Goal: Task Accomplishment & Management: Use online tool/utility

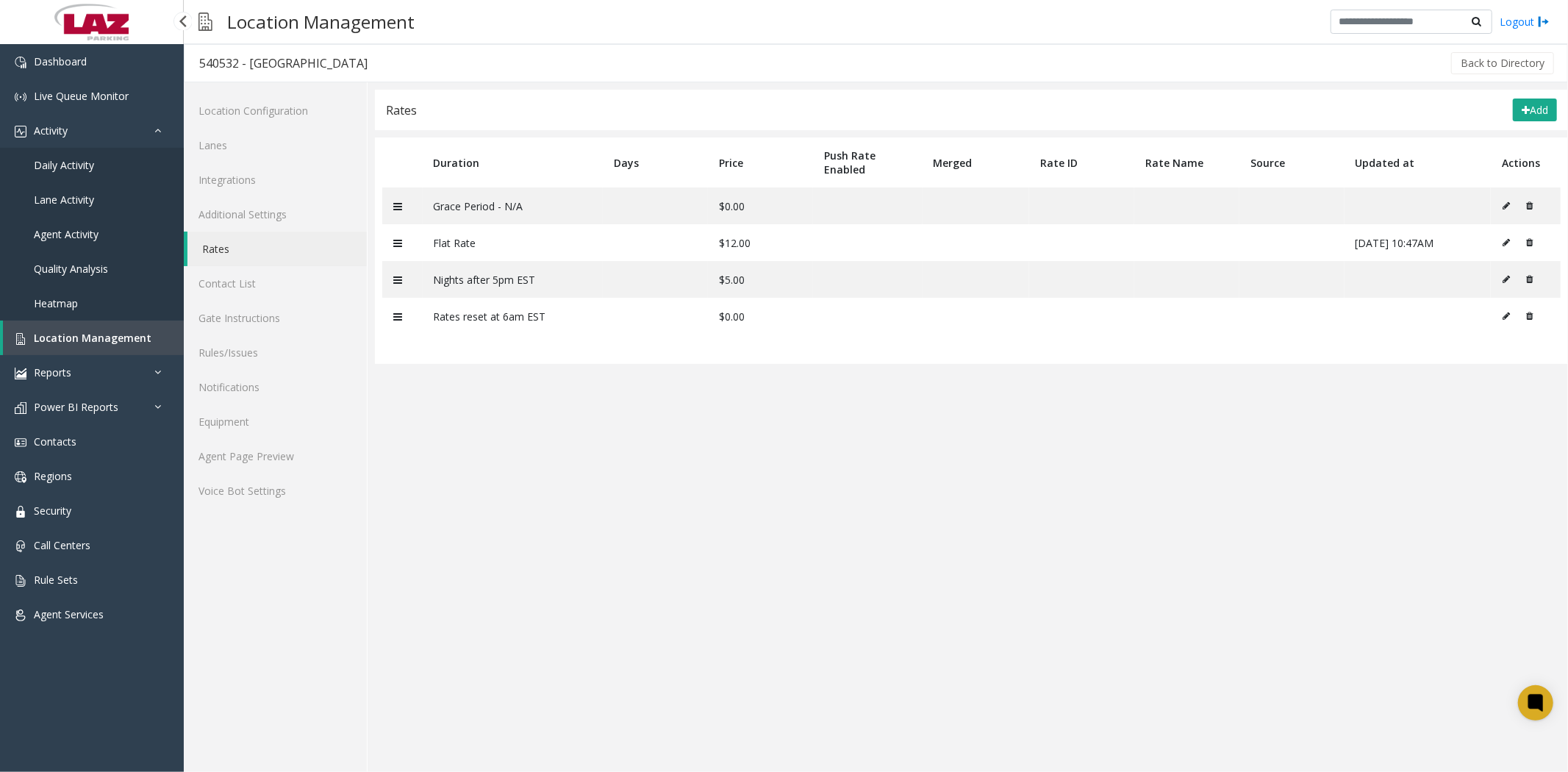
click at [78, 162] on span "Daily Activity" at bounding box center [64, 165] width 61 height 14
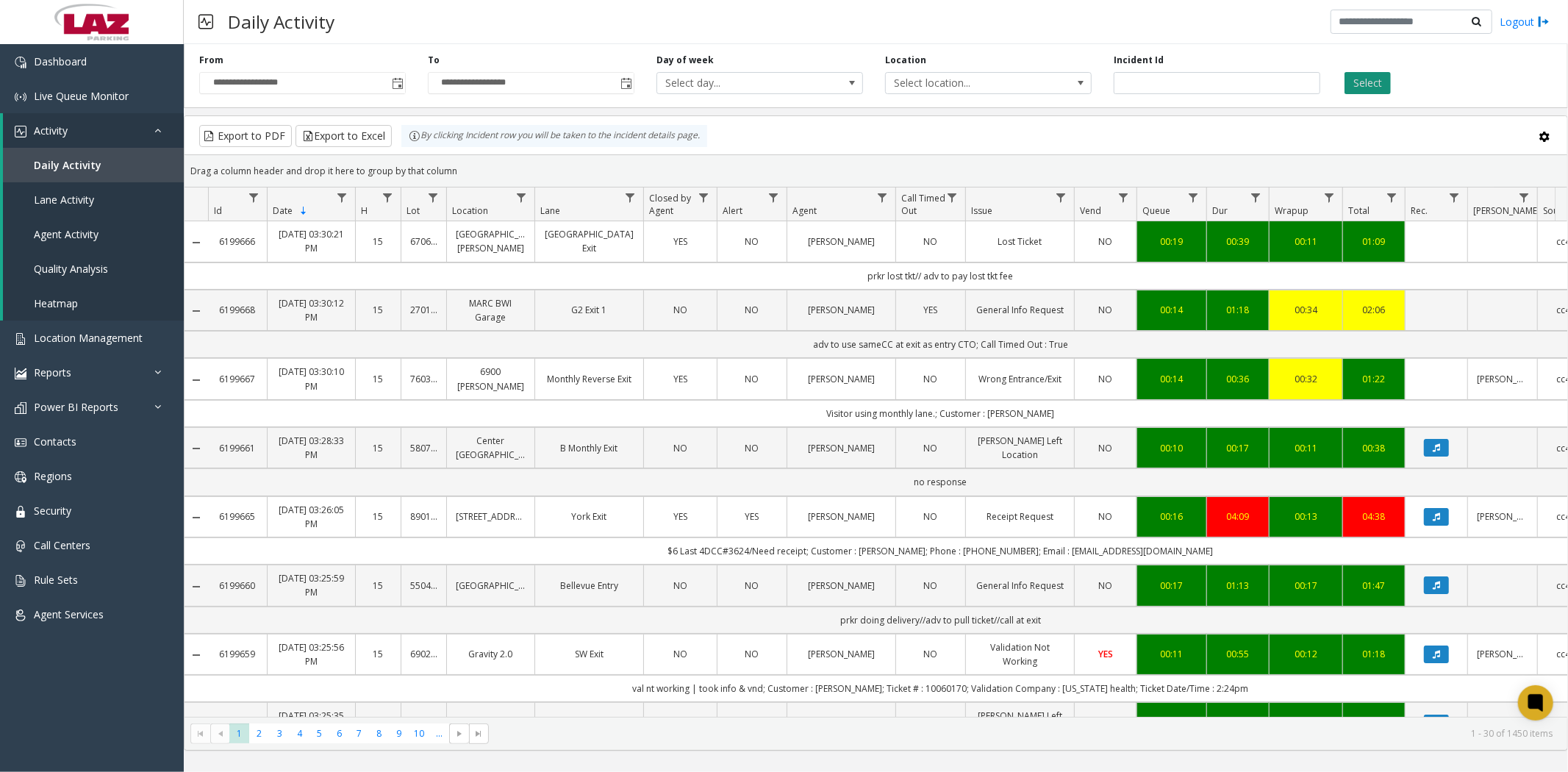
click at [1355, 87] on button "Select" at bounding box center [1367, 83] width 46 height 22
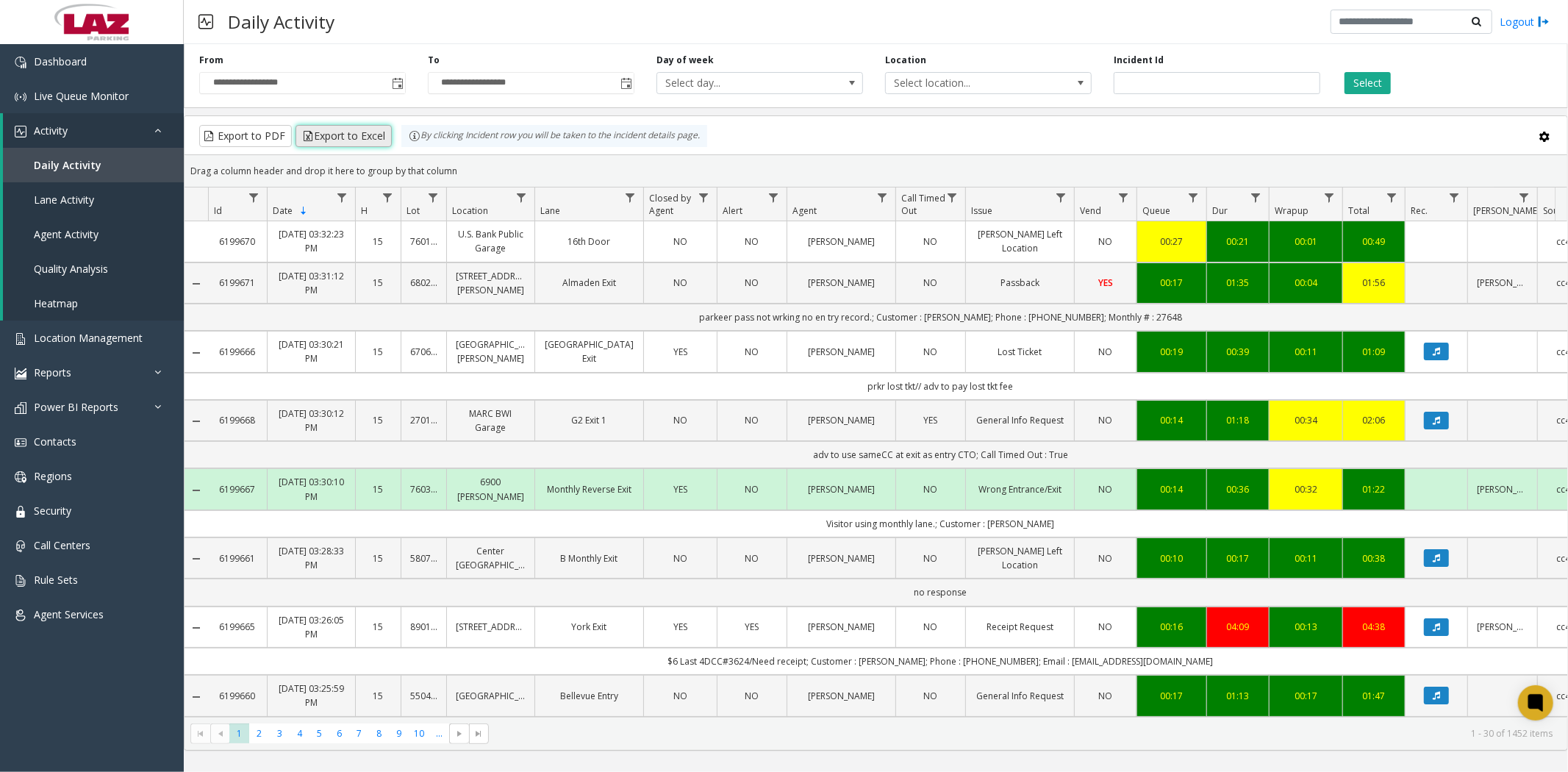
click at [347, 135] on button "Export to Excel" at bounding box center [343, 136] width 96 height 22
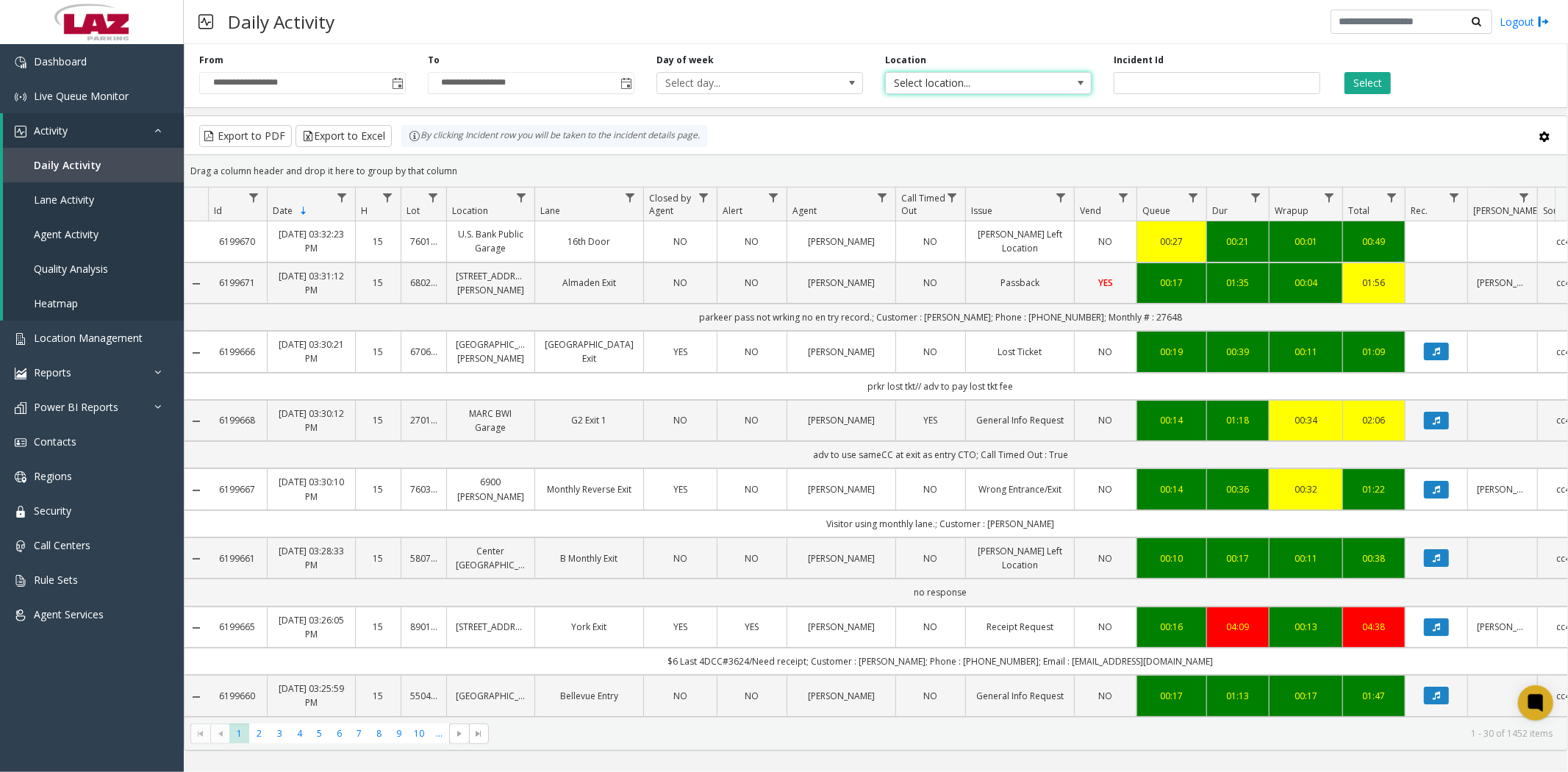
click at [971, 87] on span "Select location..." at bounding box center [967, 83] width 164 height 20
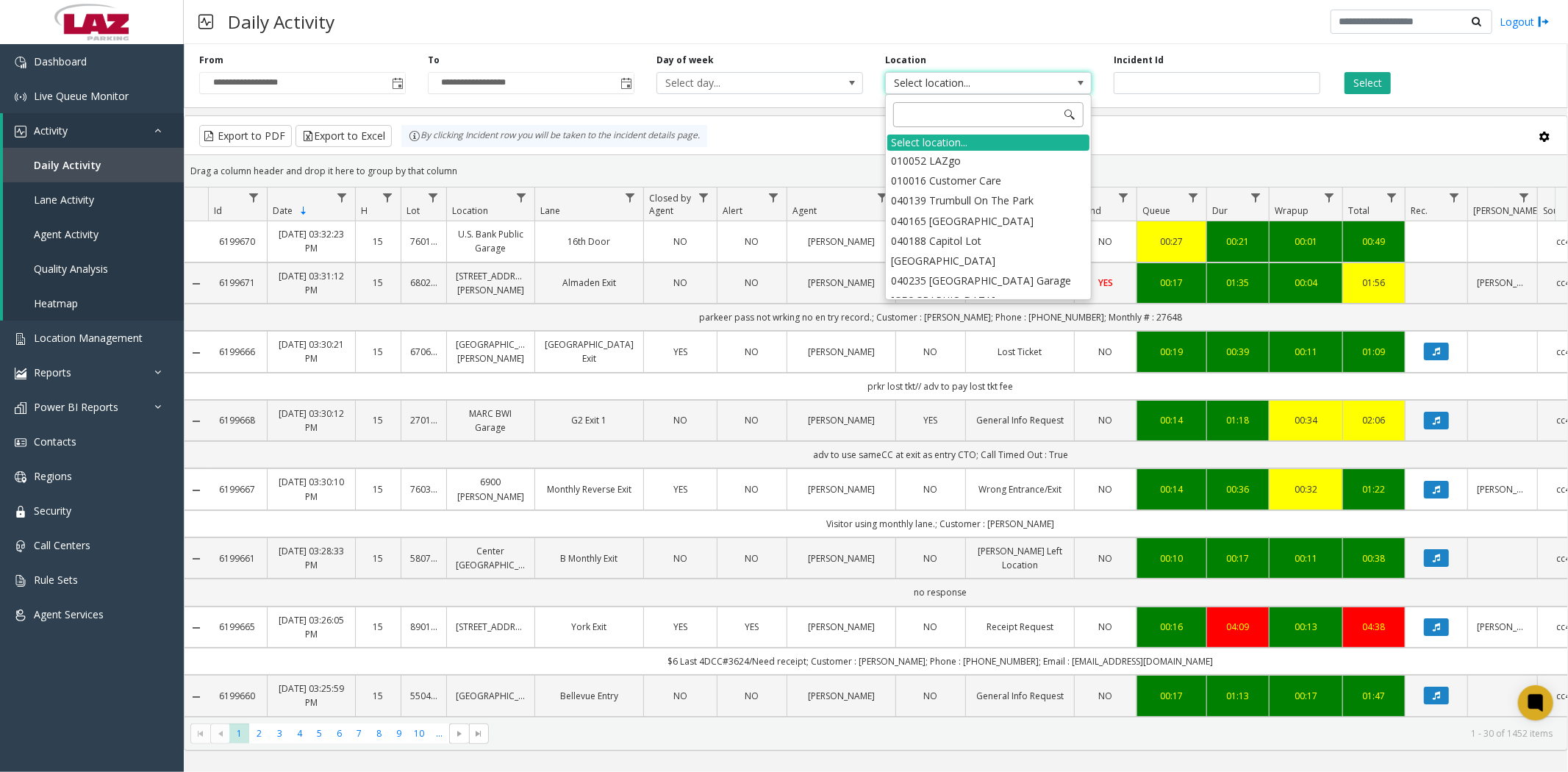
click at [949, 120] on input at bounding box center [989, 115] width 190 height 25
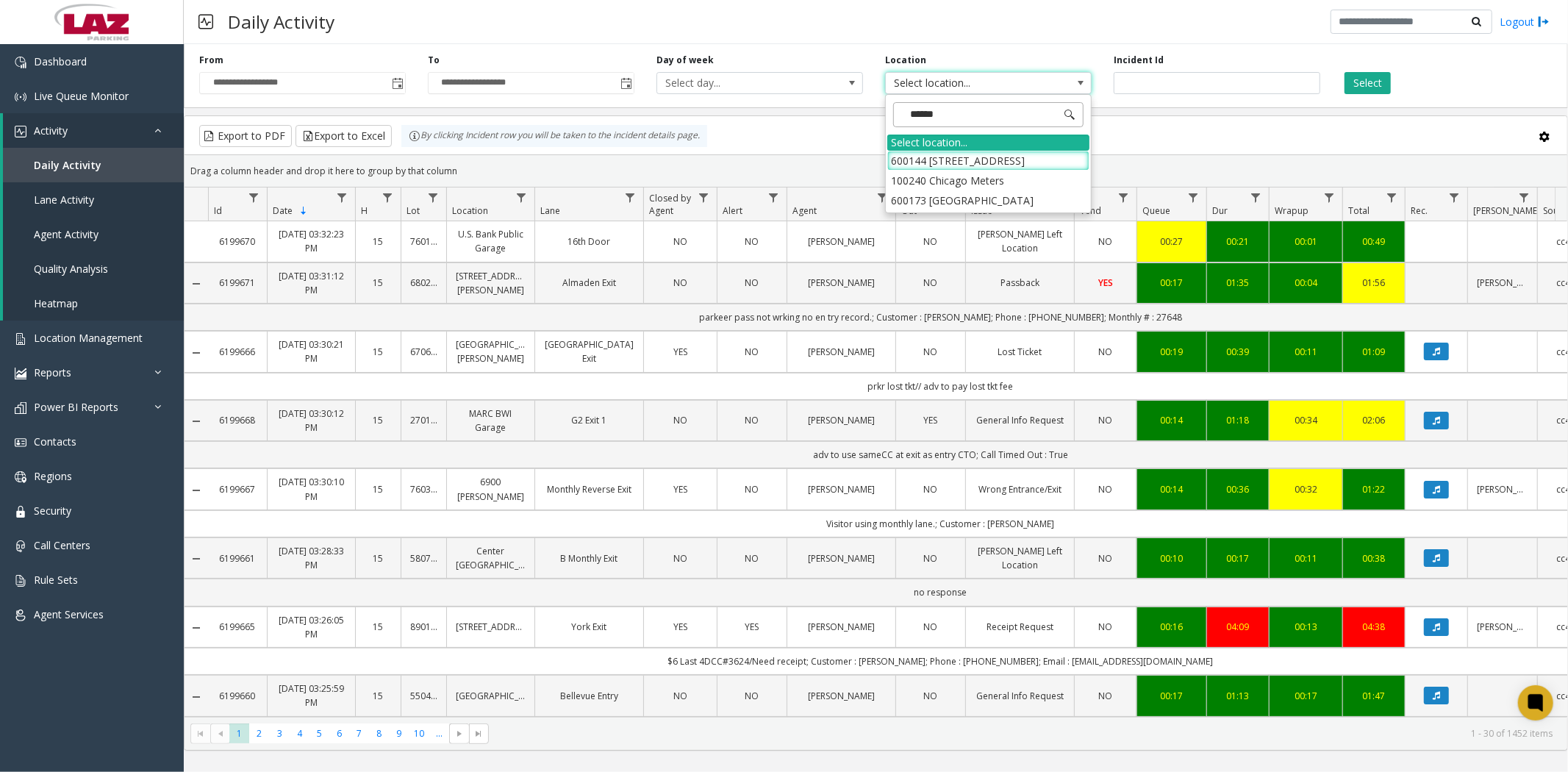
type input "*******"
click at [988, 175] on li "100240 Chicago Meters" at bounding box center [988, 180] width 202 height 20
click at [1357, 85] on button "Select" at bounding box center [1367, 83] width 46 height 22
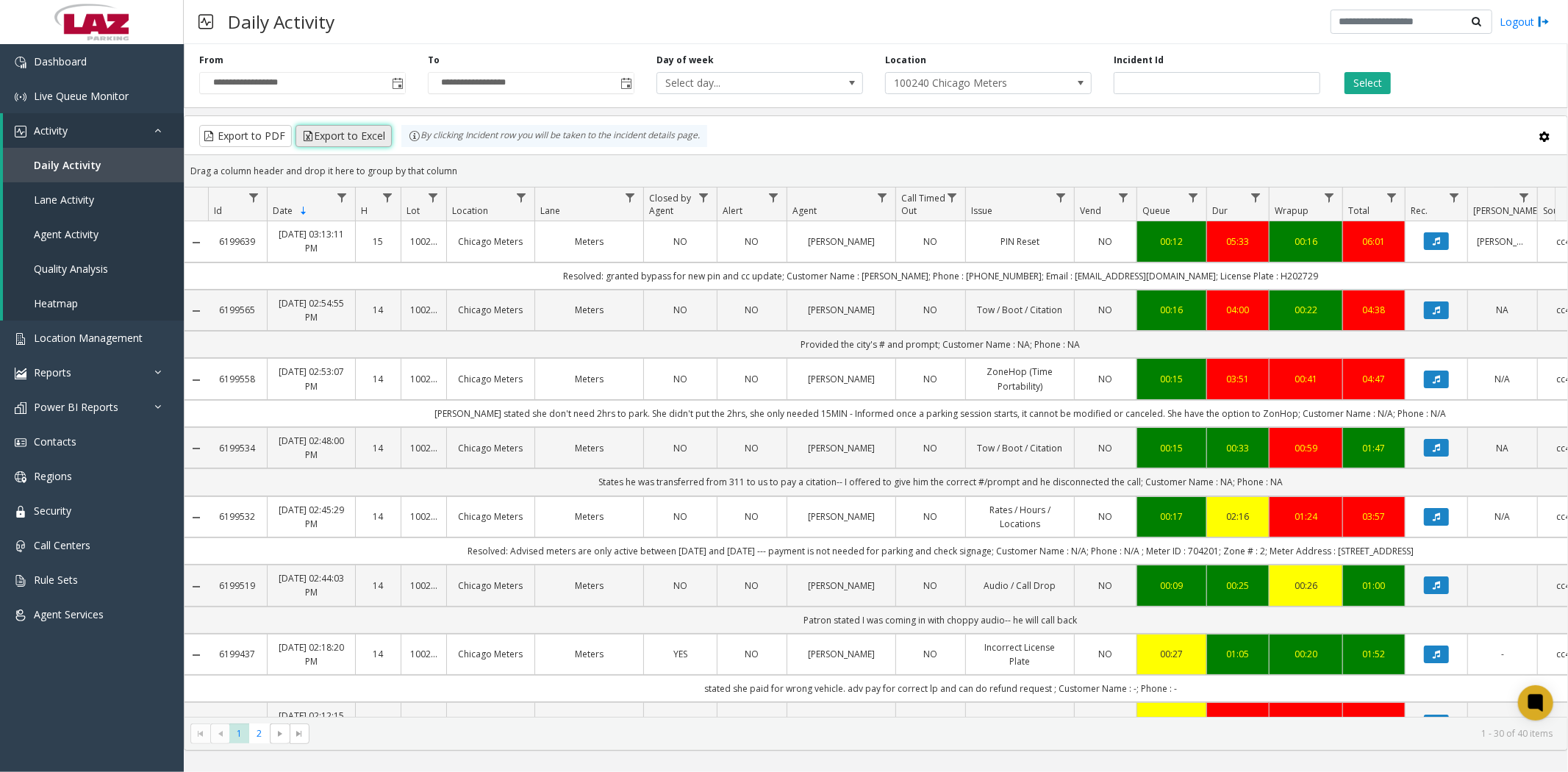
click at [353, 135] on app-root "**********" at bounding box center [784, 386] width 1568 height 772
click at [353, 135] on button "Export to Excel" at bounding box center [343, 136] width 96 height 22
click at [92, 91] on span "Live Queue Monitor" at bounding box center [81, 96] width 94 height 14
